Goal: Task Accomplishment & Management: Manage account settings

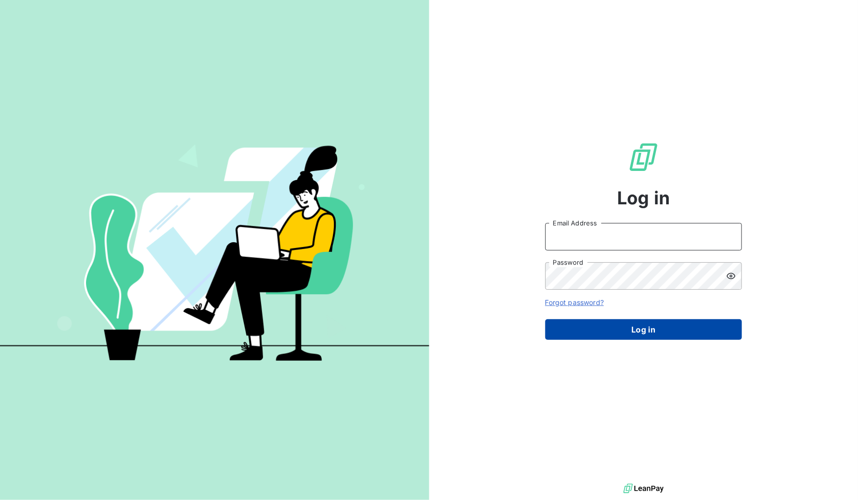
type input "ronan.cottin@graitec.com"
click at [641, 320] on button "Log in" at bounding box center [643, 330] width 197 height 21
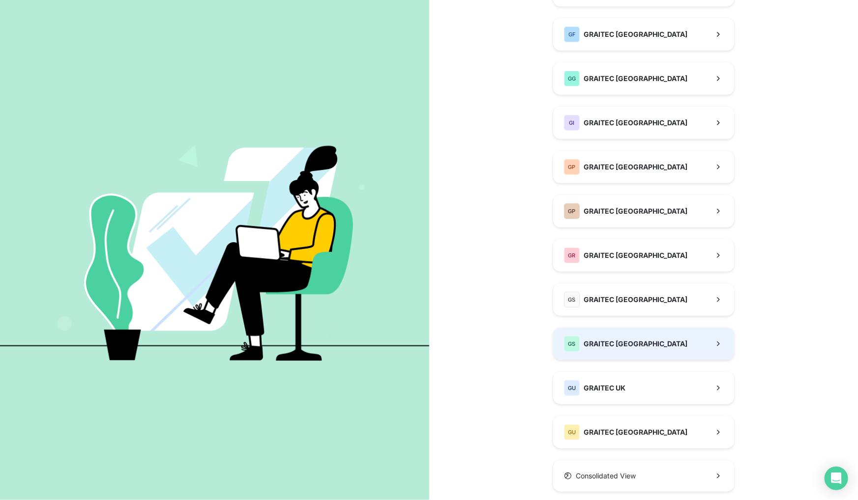
scroll to position [178, 0]
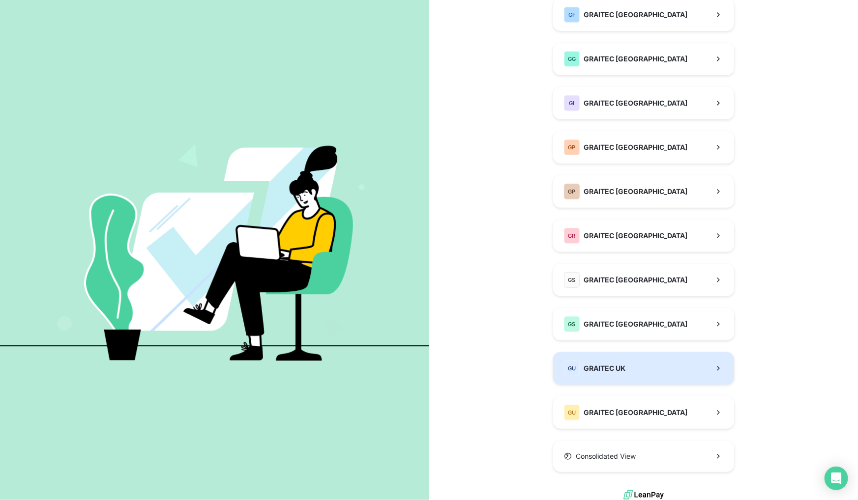
click at [606, 362] on div "GU GRAITEC UK" at bounding box center [594, 369] width 61 height 16
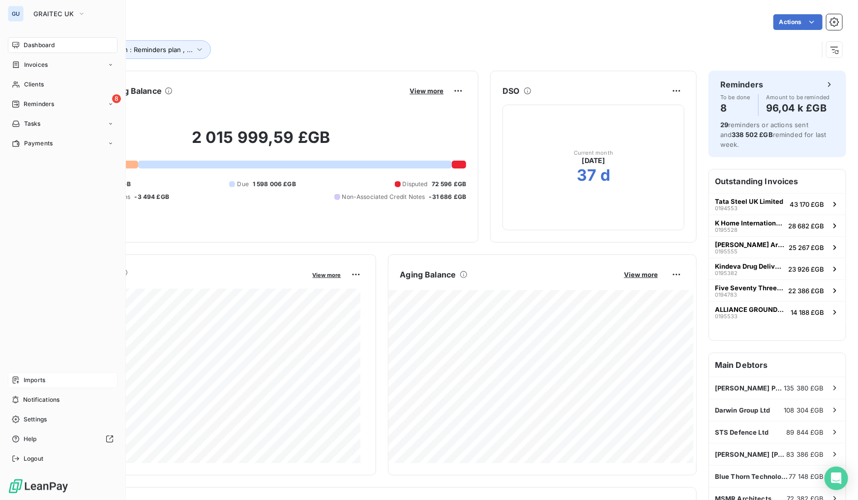
click at [40, 374] on div "Imports" at bounding box center [63, 381] width 110 height 16
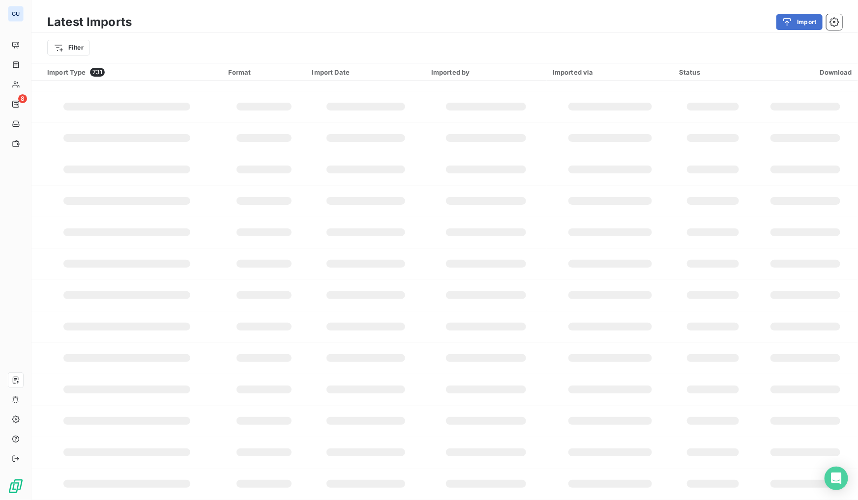
scroll to position [53, 0]
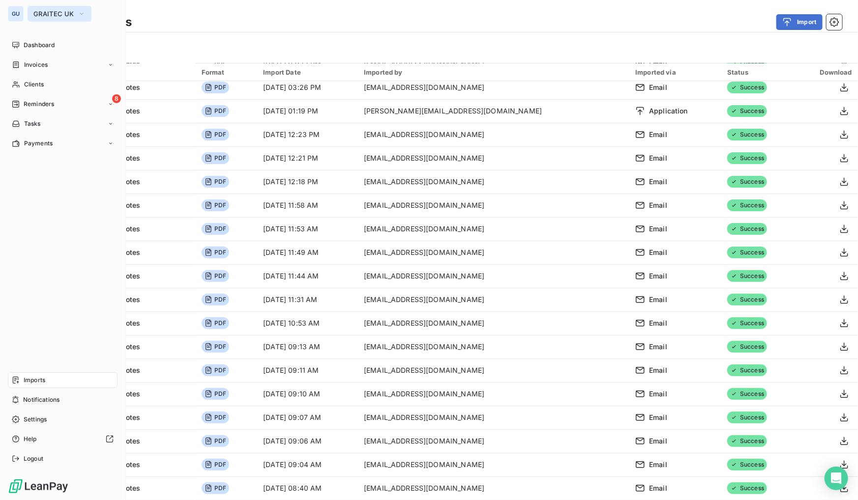
click at [67, 13] on span "GRAITEC UK" at bounding box center [53, 14] width 40 height 8
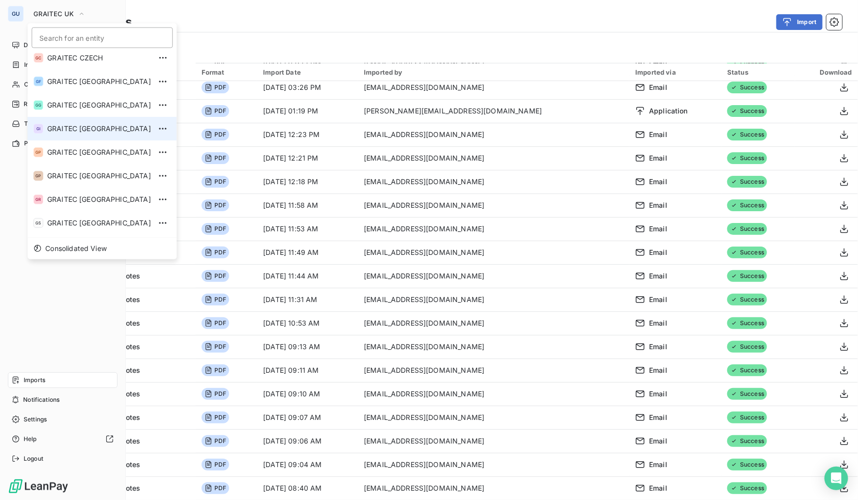
scroll to position [97, 0]
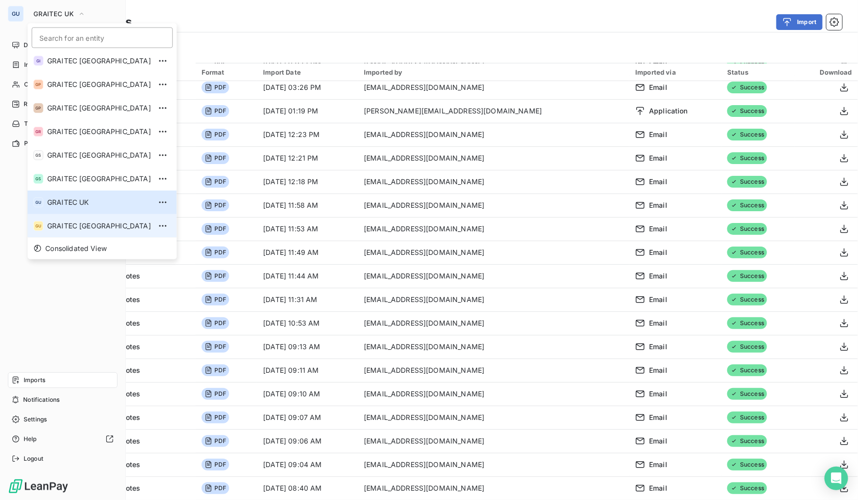
click at [61, 225] on span "GRAITEC USA" at bounding box center [99, 226] width 104 height 10
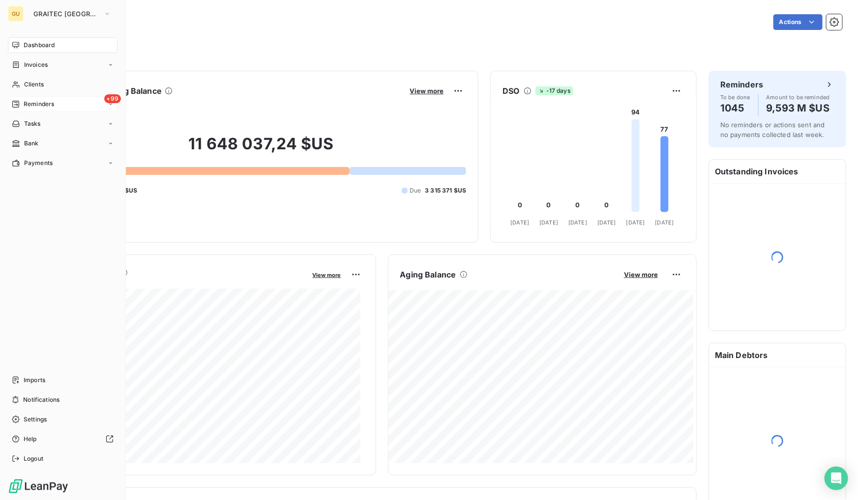
click at [41, 103] on span "Reminders" at bounding box center [39, 104] width 30 height 9
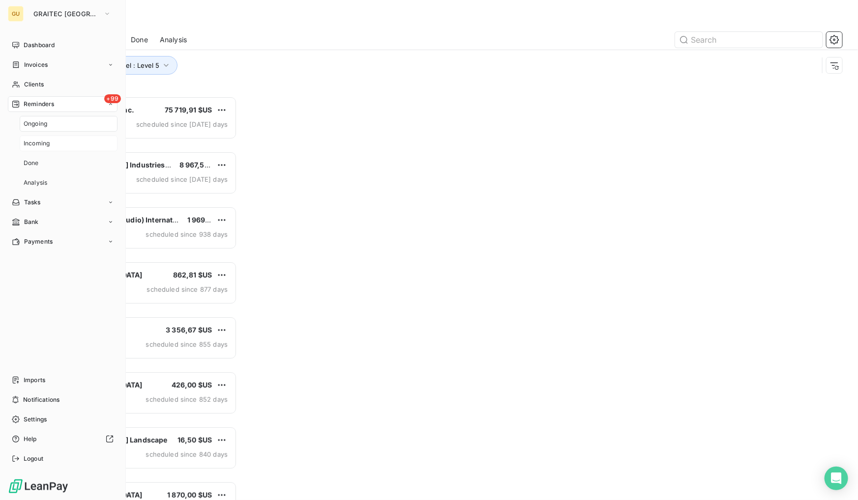
scroll to position [398, 183]
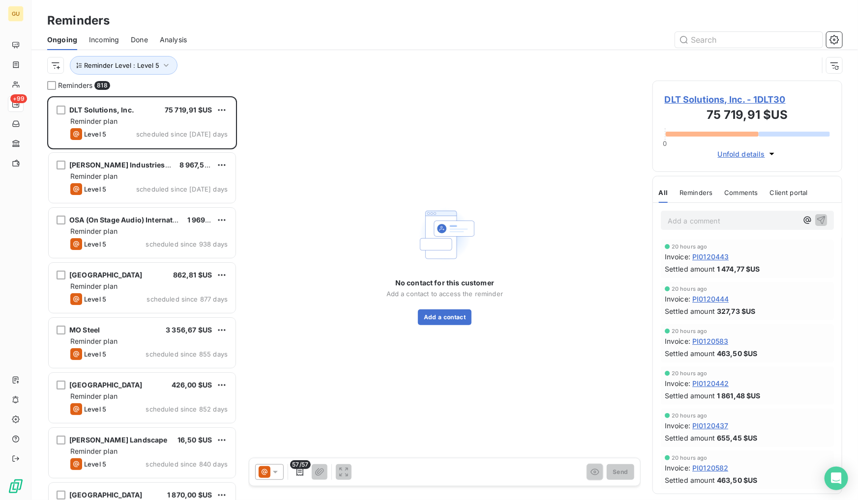
click at [145, 39] on span "Done" at bounding box center [139, 40] width 17 height 10
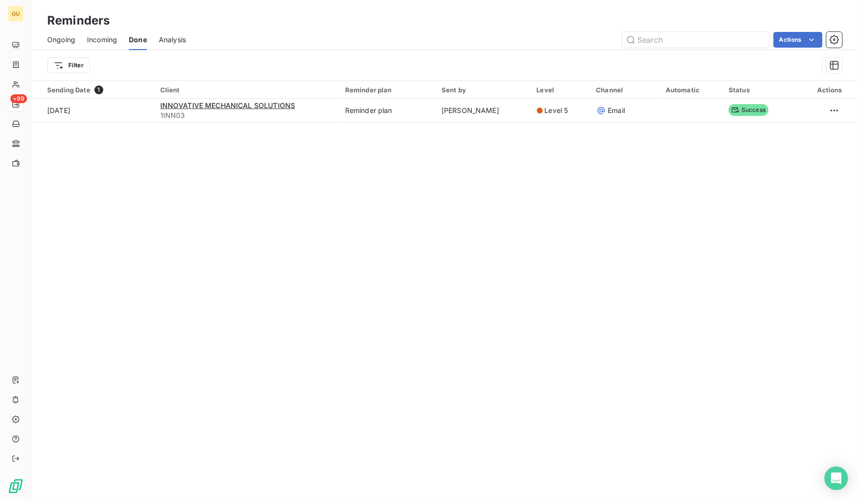
click at [96, 39] on span "Incoming" at bounding box center [102, 40] width 30 height 10
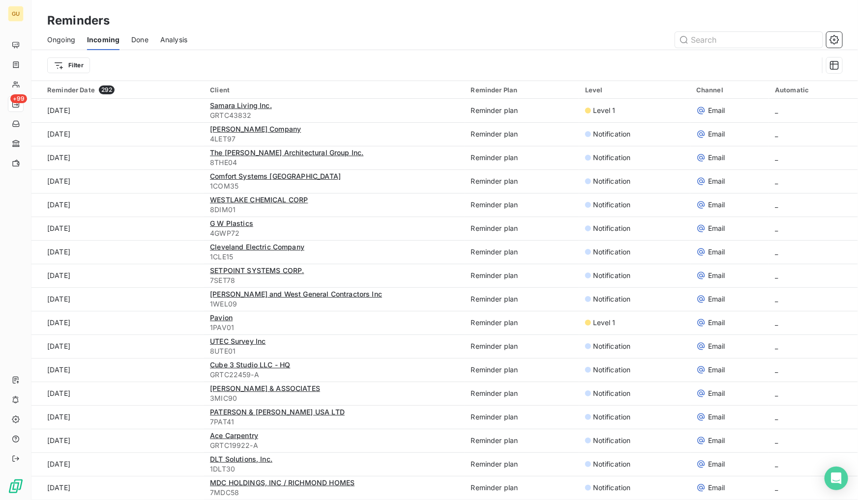
click at [138, 41] on span "Done" at bounding box center [139, 40] width 17 height 10
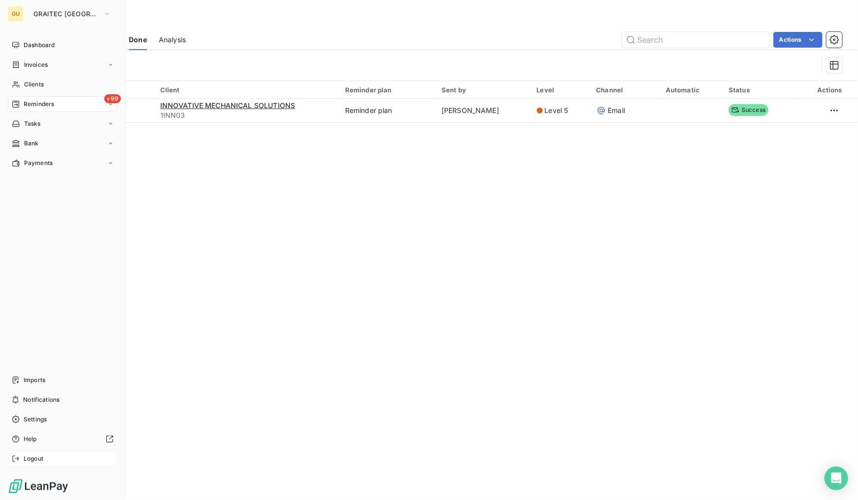
click at [52, 464] on div "Logout" at bounding box center [63, 459] width 110 height 16
